Goal: Transaction & Acquisition: Obtain resource

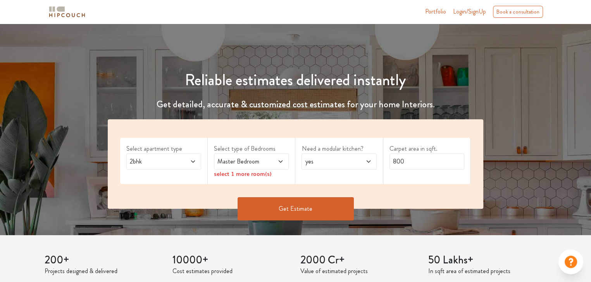
scroll to position [46, 0]
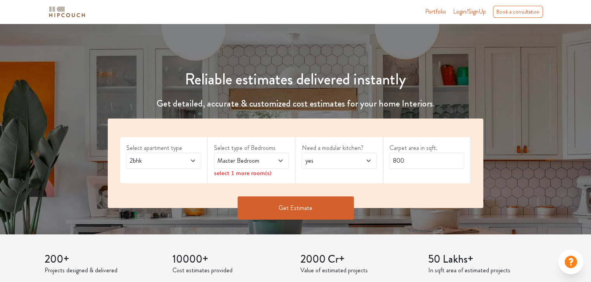
click at [195, 161] on icon at bounding box center [193, 161] width 6 height 6
click at [279, 161] on icon at bounding box center [280, 161] width 6 height 6
click at [408, 161] on input "800" at bounding box center [426, 161] width 75 height 16
click at [280, 203] on button "Get Estimate" at bounding box center [295, 207] width 116 height 23
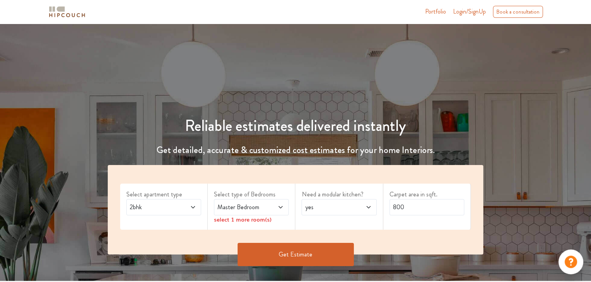
click at [295, 252] on button "Get Estimate" at bounding box center [295, 254] width 116 height 23
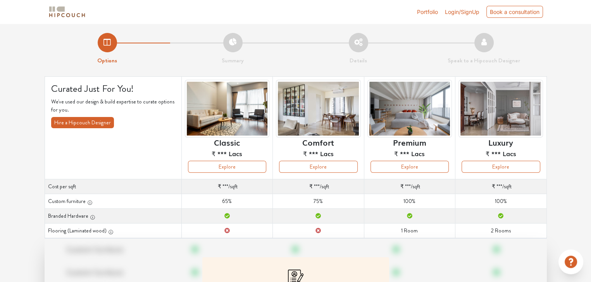
click at [162, 20] on div "Portfolio Login/SignUp Book a consultation" at bounding box center [295, 11] width 511 height 17
click at [57, 13] on img at bounding box center [67, 12] width 39 height 14
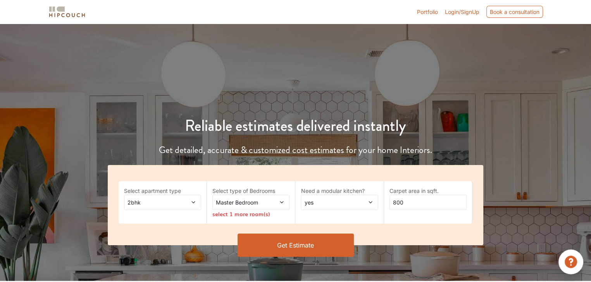
click at [371, 15] on div "Portfolio Login/SignUp Book a consultation" at bounding box center [320, 11] width 454 height 13
